Goal: Find specific page/section: Find specific page/section

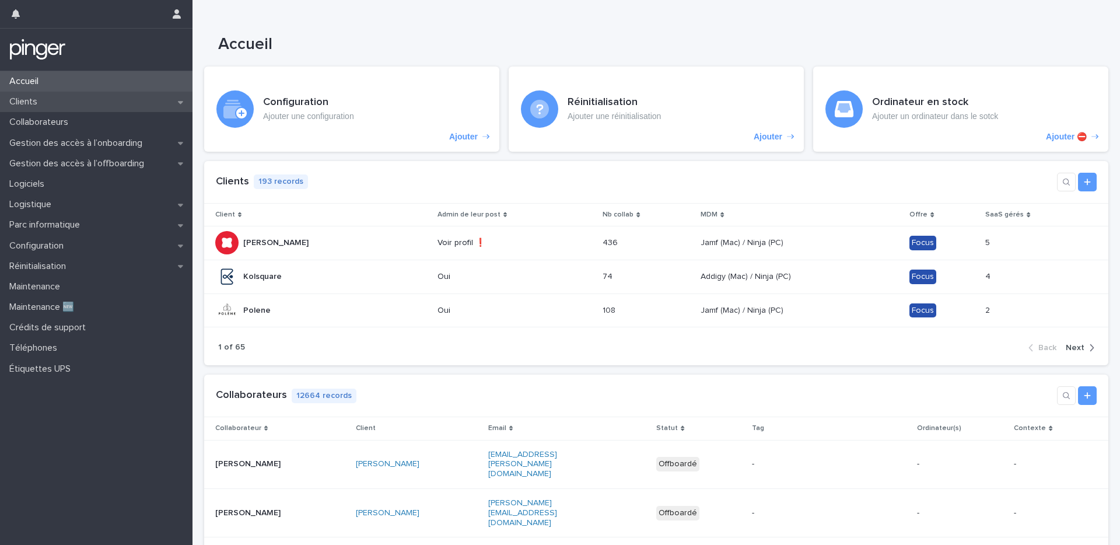
click at [70, 102] on div "Clients" at bounding box center [96, 102] width 193 height 20
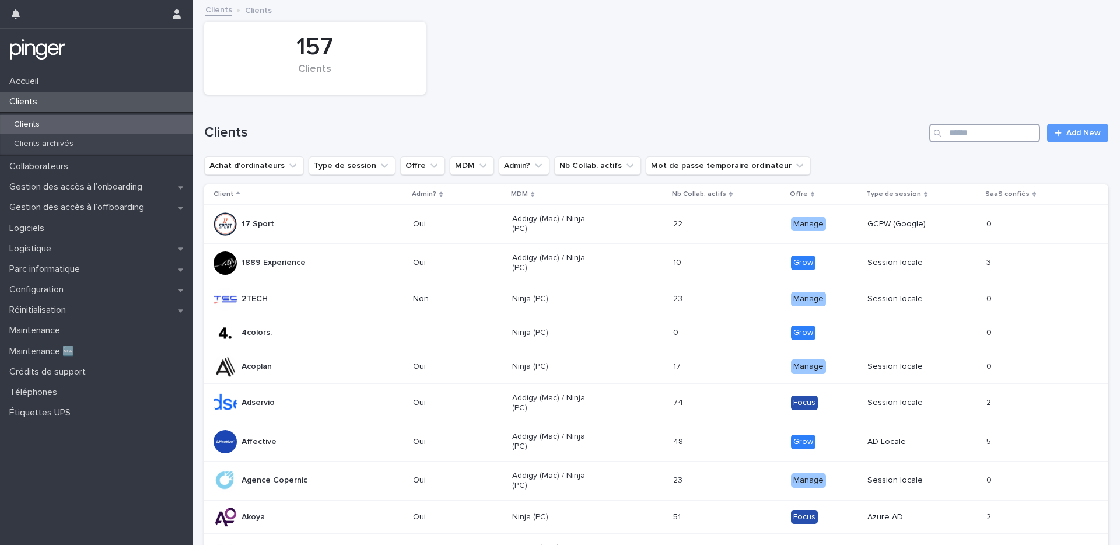
click at [991, 128] on input "Search" at bounding box center [984, 133] width 111 height 19
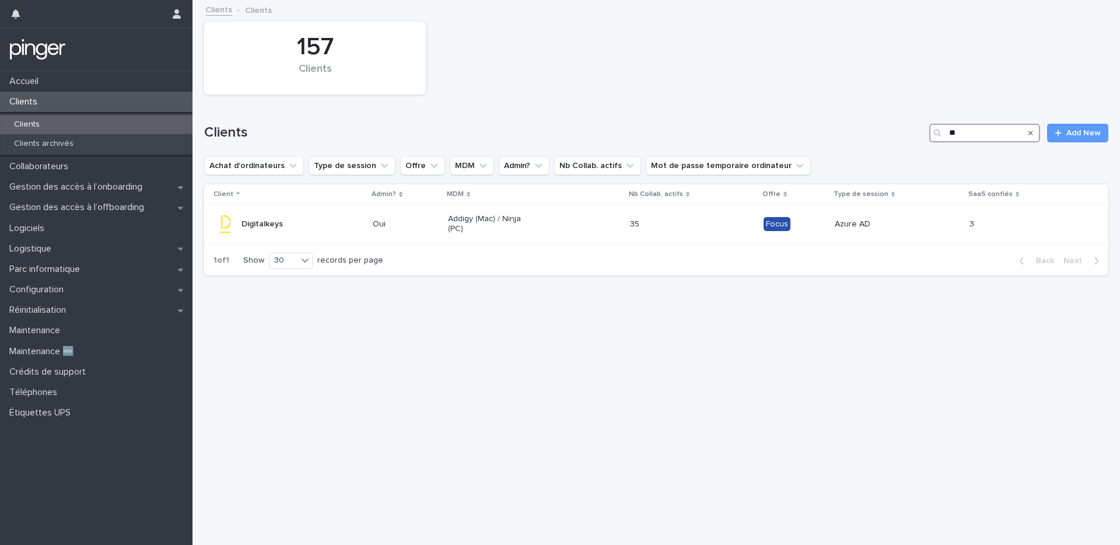
type input "*"
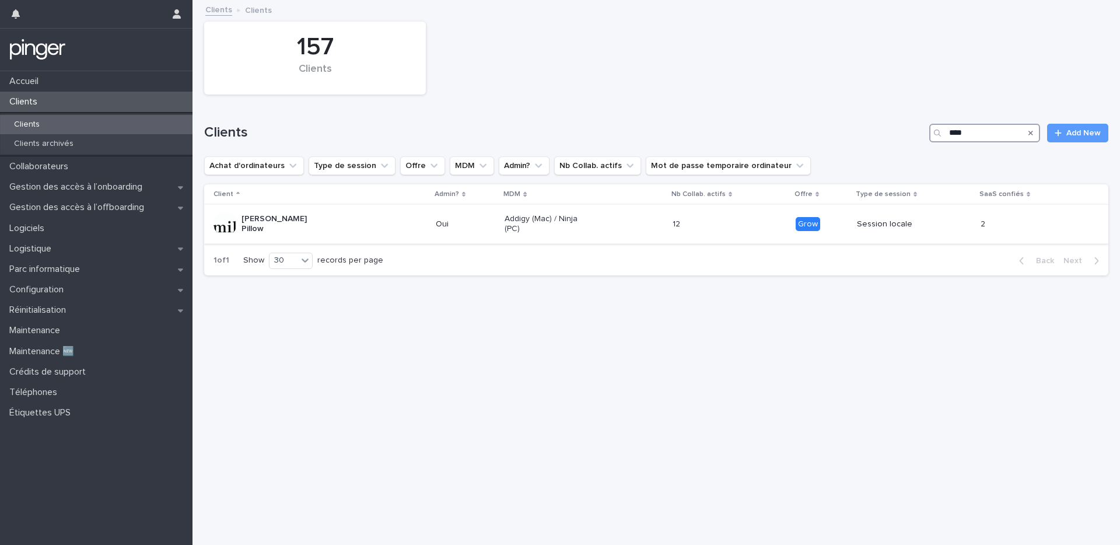
type input "****"
click at [289, 222] on p "[PERSON_NAME] Pillow" at bounding box center [283, 224] width 83 height 20
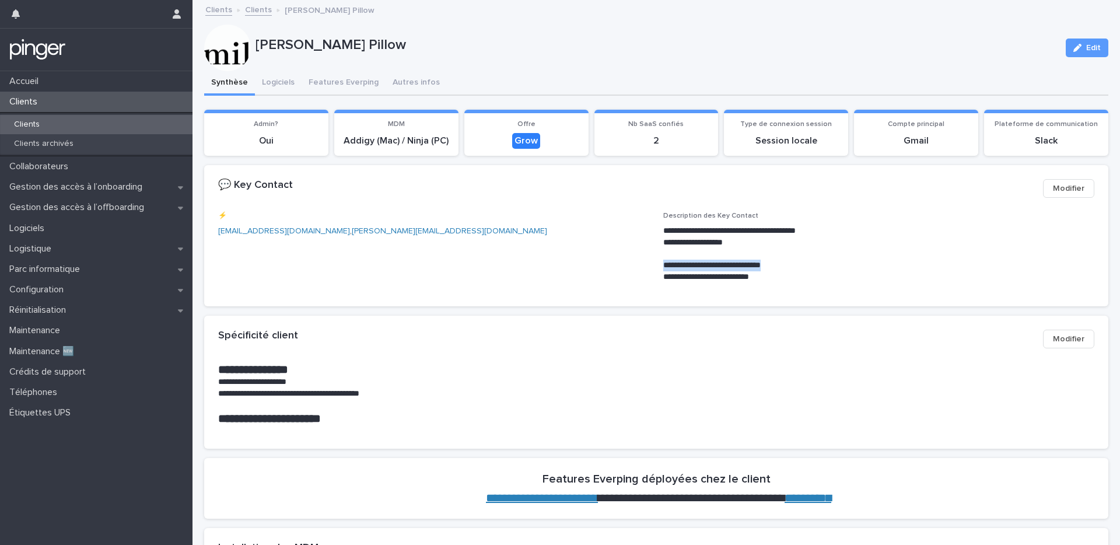
drag, startPoint x: 663, startPoint y: 265, endPoint x: 813, endPoint y: 265, distance: 149.9
click at [813, 265] on div "**********" at bounding box center [656, 252] width 876 height 81
copy p "**********"
click at [543, 279] on span "⚡️ [EMAIL_ADDRESS][DOMAIN_NAME] , [PERSON_NAME][EMAIL_ADDRESS][DOMAIN_NAME]" at bounding box center [433, 252] width 431 height 81
click at [279, 82] on button "Logiciels" at bounding box center [278, 83] width 47 height 25
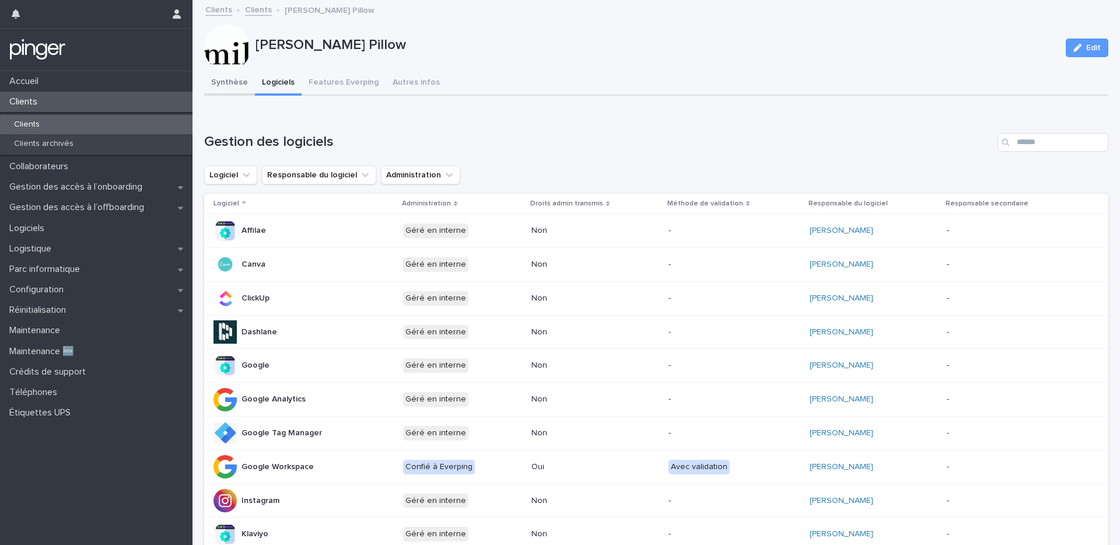
click at [217, 85] on button "Synthèse" at bounding box center [229, 83] width 51 height 25
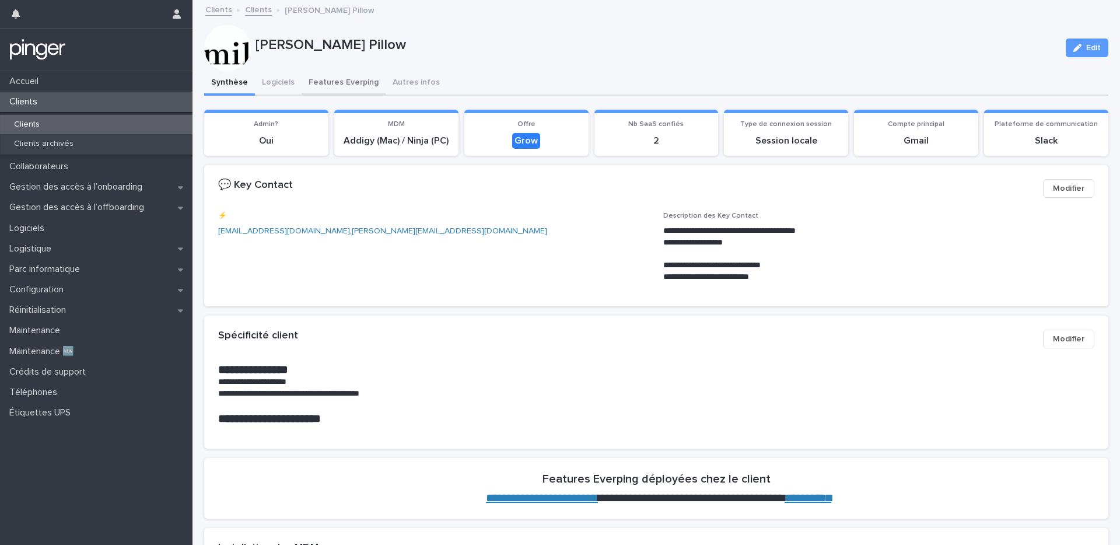
click at [335, 90] on button "Features Everping" at bounding box center [344, 83] width 84 height 25
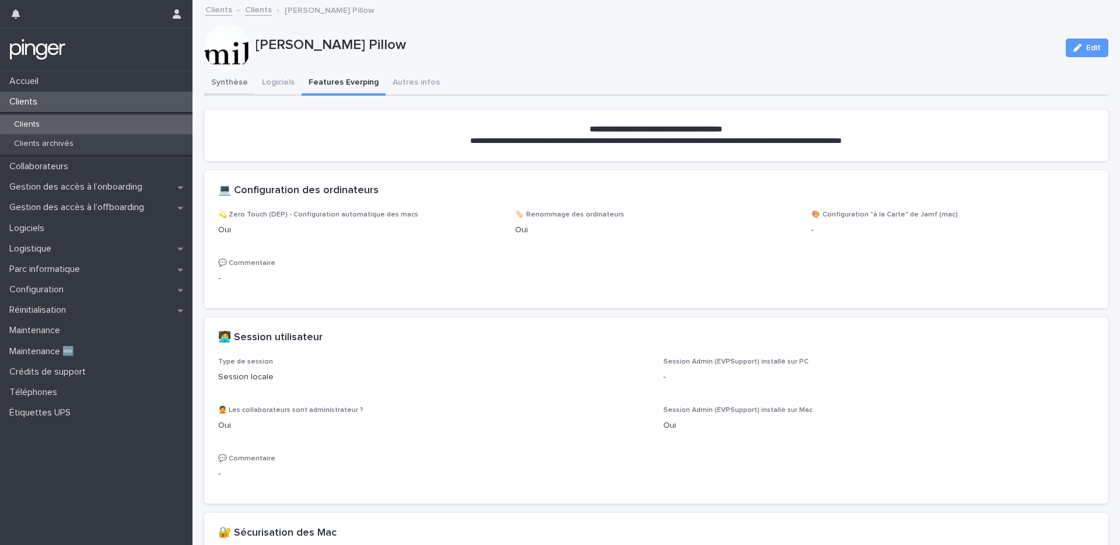
click at [211, 84] on button "Synthèse" at bounding box center [229, 83] width 51 height 25
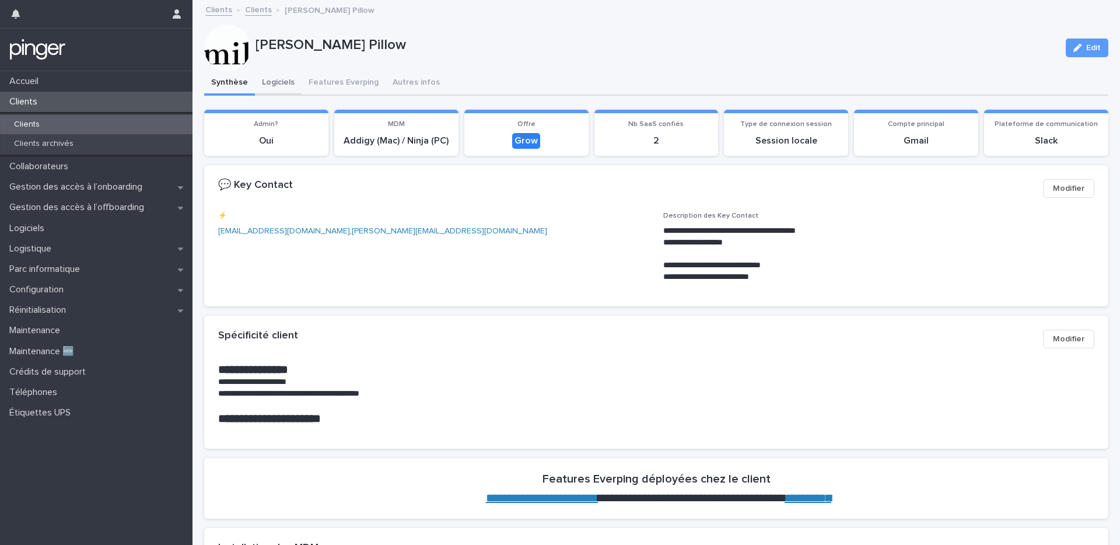
click at [286, 82] on button "Logiciels" at bounding box center [278, 83] width 47 height 25
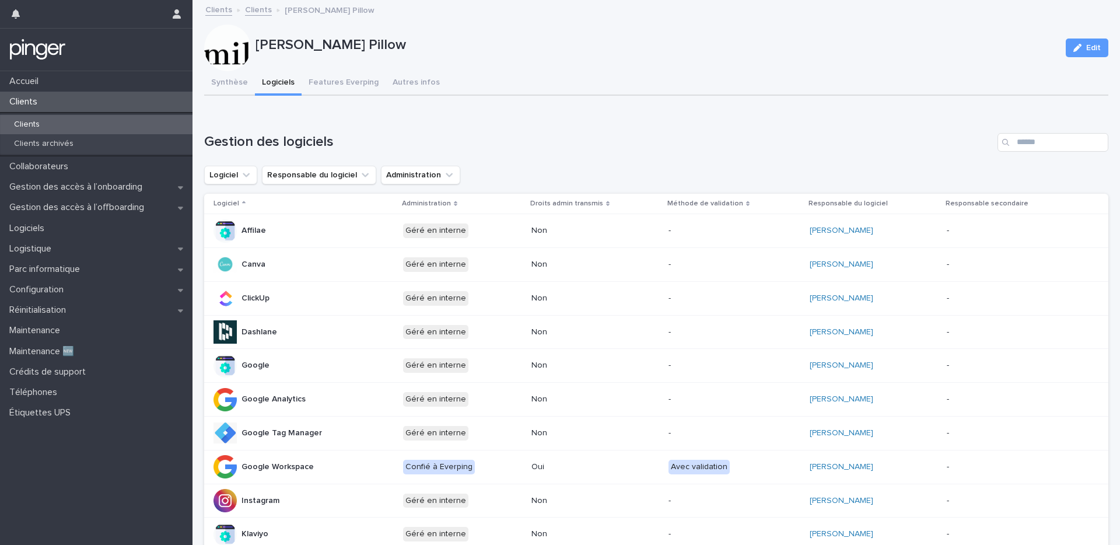
click at [212, 108] on div "Loading... Saving… Loading... Saving… Gestion des logiciels Logiciel Responsabl…" at bounding box center [656, 429] width 904 height 663
click at [225, 87] on button "Synthèse" at bounding box center [229, 83] width 51 height 25
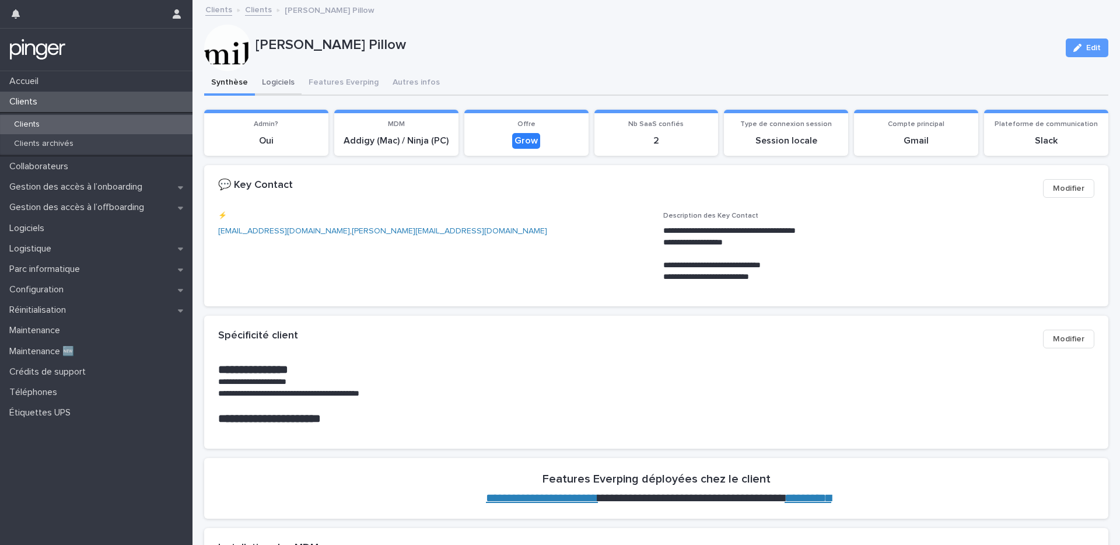
click at [270, 76] on button "Logiciels" at bounding box center [278, 83] width 47 height 25
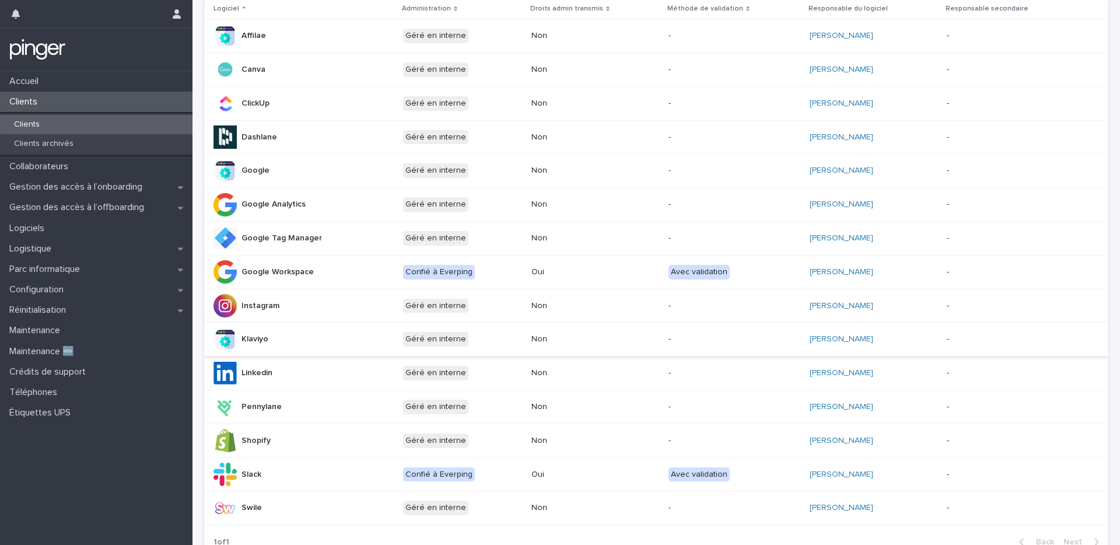
scroll to position [218, 0]
